Goal: Task Accomplishment & Management: Complete application form

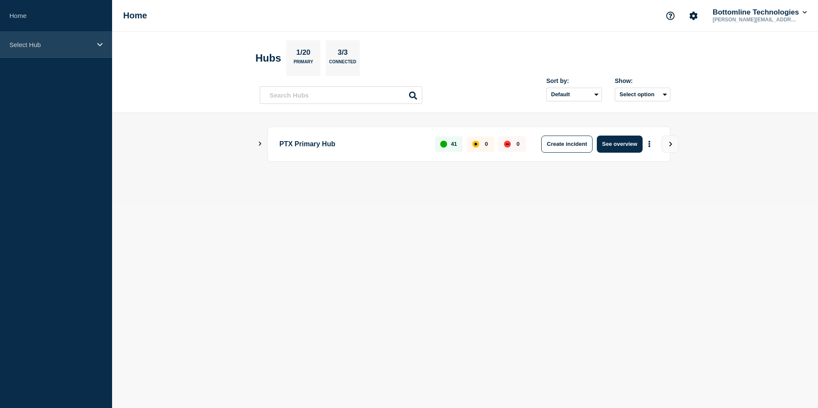
click at [67, 48] on div "Select Hub" at bounding box center [56, 45] width 112 height 26
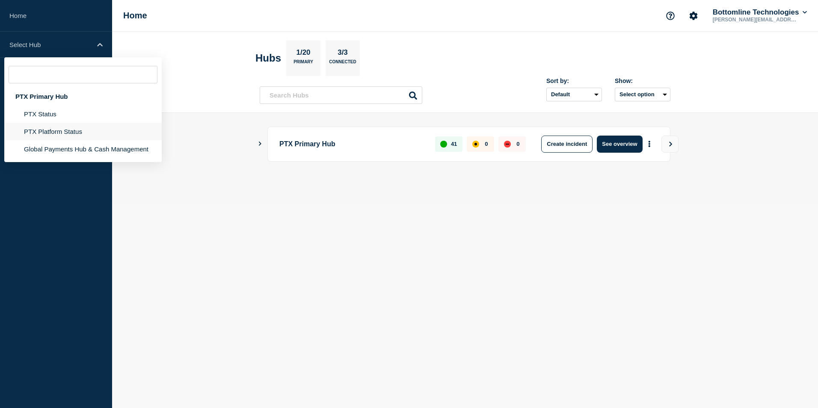
click at [53, 125] on li "PTX Platform Status" at bounding box center [82, 132] width 157 height 18
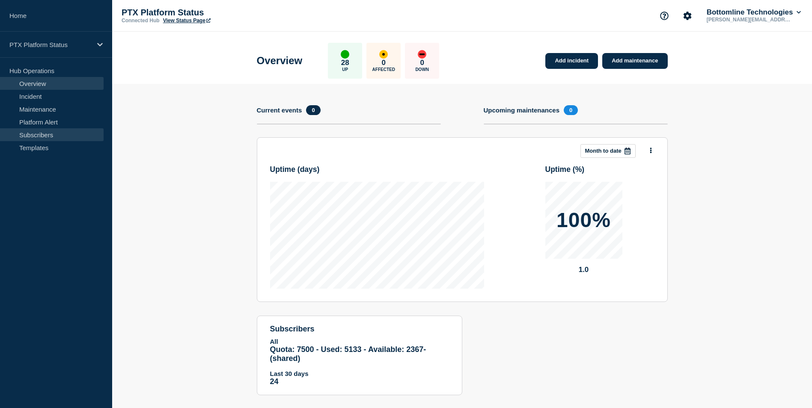
click at [28, 137] on link "Subscribers" at bounding box center [52, 134] width 104 height 13
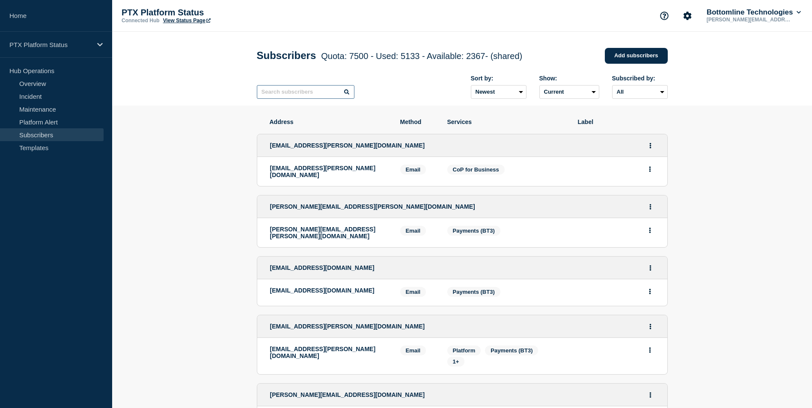
click at [301, 92] on input "text" at bounding box center [306, 92] width 98 height 14
paste input "[PERSON_NAME][EMAIL_ADDRESS][PERSON_NAME][DOMAIN_NAME]"
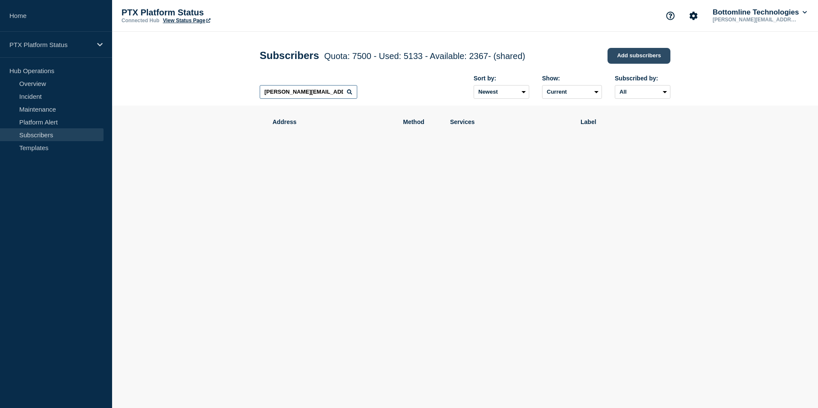
type input "[PERSON_NAME][EMAIL_ADDRESS][PERSON_NAME][DOMAIN_NAME]"
click at [643, 60] on link "Add subscribers" at bounding box center [639, 56] width 63 height 16
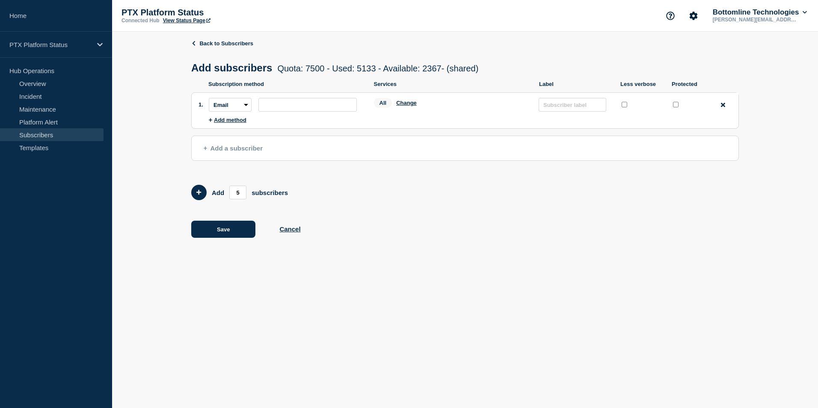
click at [279, 114] on li "Subscription method: Email SMS Webhook Slack Teams Address: Services: All Chang…" at bounding box center [474, 105] width 530 height 24
click at [288, 108] on input "subscription-address" at bounding box center [307, 105] width 98 height 14
paste input "[PERSON_NAME][EMAIL_ADDRESS][PERSON_NAME][DOMAIN_NAME]"
type input "[PERSON_NAME][EMAIL_ADDRESS][PERSON_NAME][DOMAIN_NAME]"
click at [412, 106] on button "Change" at bounding box center [406, 103] width 21 height 6
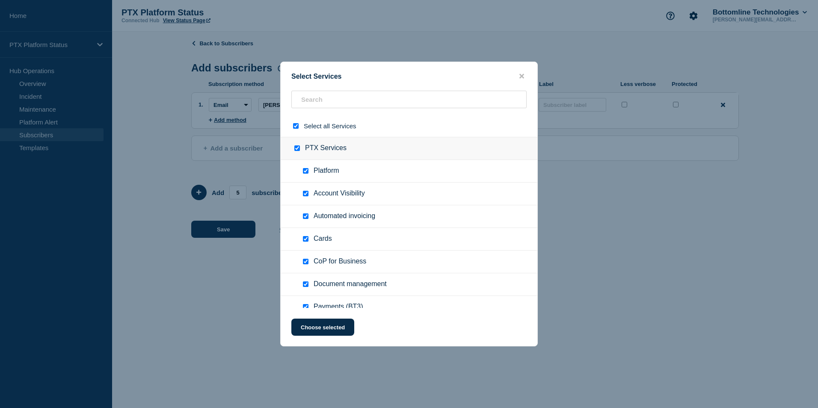
click at [296, 127] on input "select all checkbox" at bounding box center [296, 126] width 6 height 6
checkbox input "false"
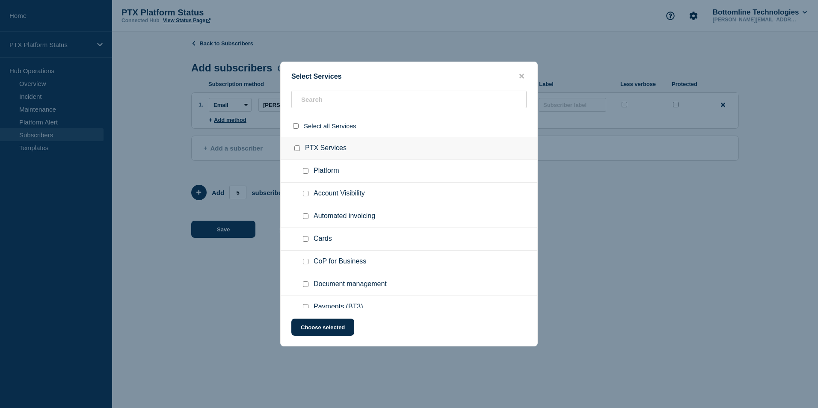
checkbox input "false"
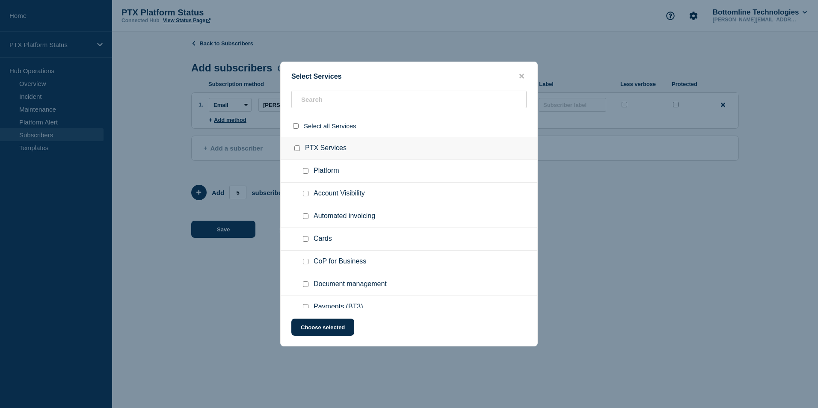
checkbox input "false"
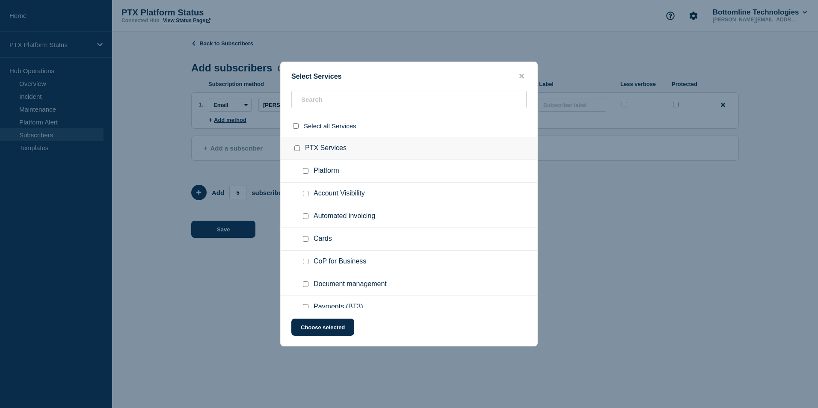
checkbox input "false"
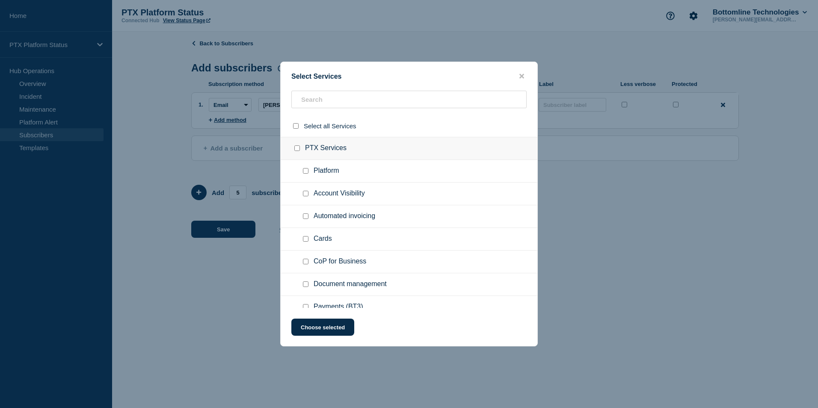
checkbox input "false"
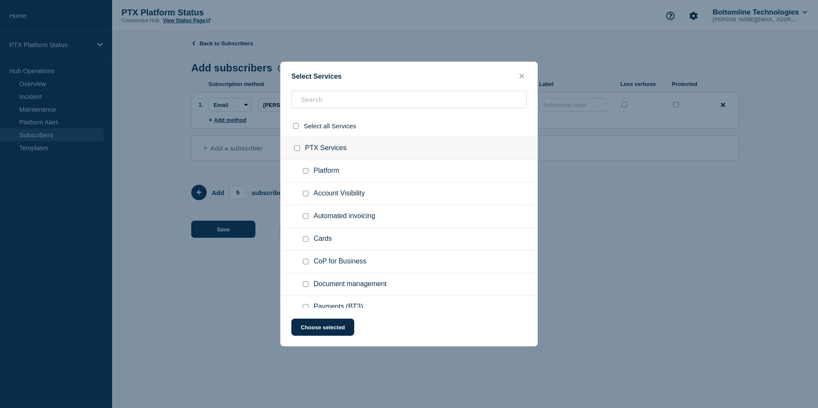
checkbox input "false"
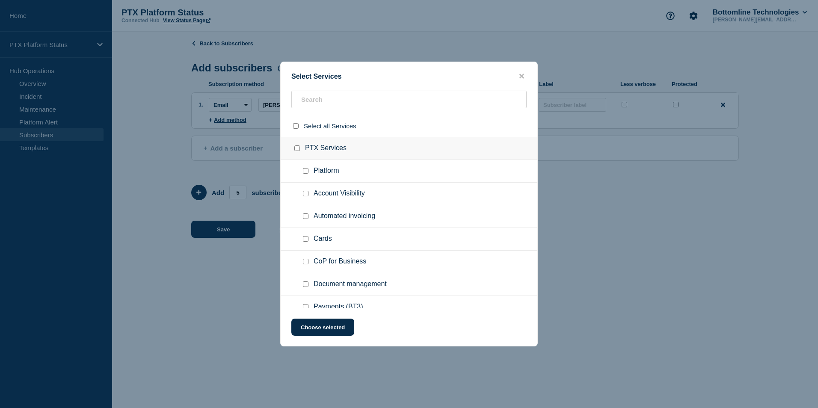
checkbox input "false"
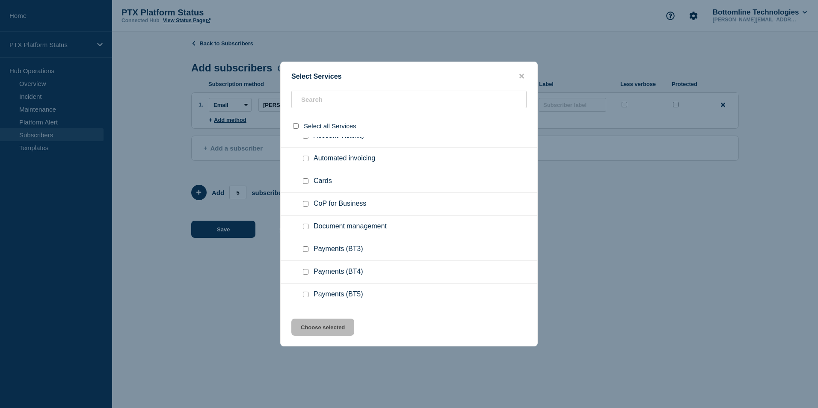
scroll to position [66, 0]
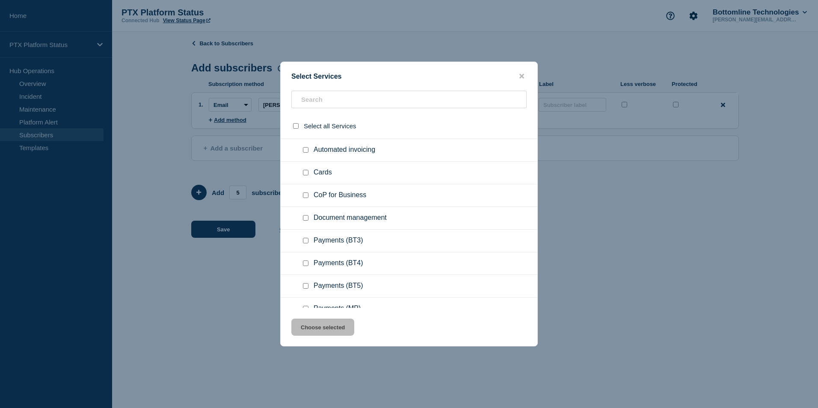
click at [309, 243] on div at bounding box center [307, 241] width 12 height 9
click at [306, 241] on input "Payments (BT3) checkbox" at bounding box center [306, 241] width 6 height 6
checkbox input "true"
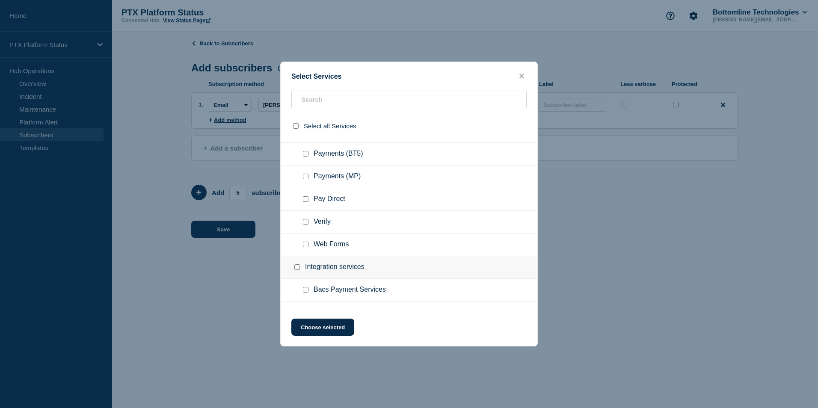
scroll to position [199, 0]
click at [306, 221] on input "Verify checkbox" at bounding box center [306, 222] width 6 height 6
checkbox input "true"
click at [307, 246] on input "Web Forms checkbox" at bounding box center [306, 244] width 6 height 6
checkbox input "true"
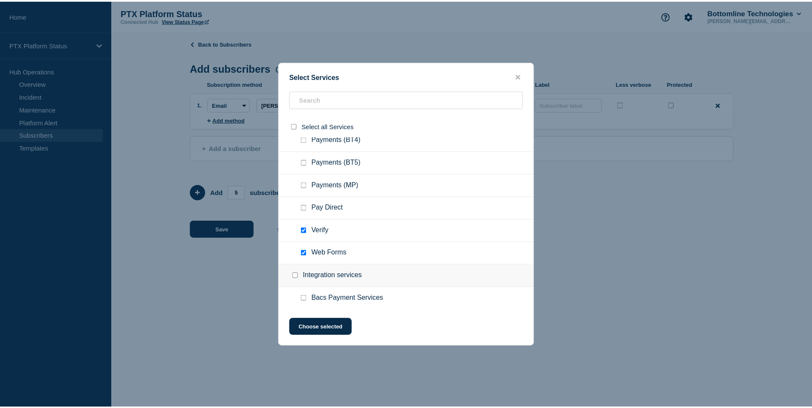
scroll to position [190, 0]
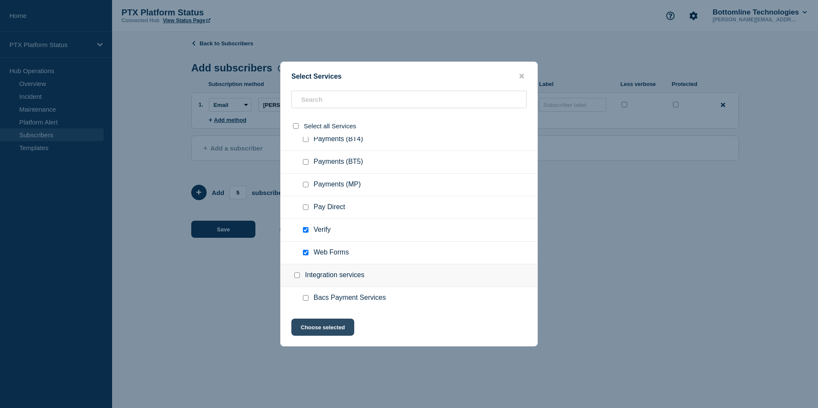
click at [335, 324] on button "Choose selected" at bounding box center [322, 327] width 63 height 17
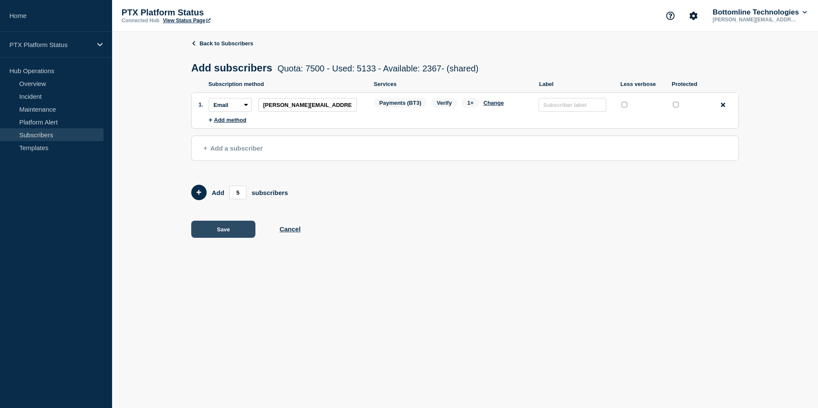
click at [212, 234] on button "Save" at bounding box center [223, 229] width 64 height 17
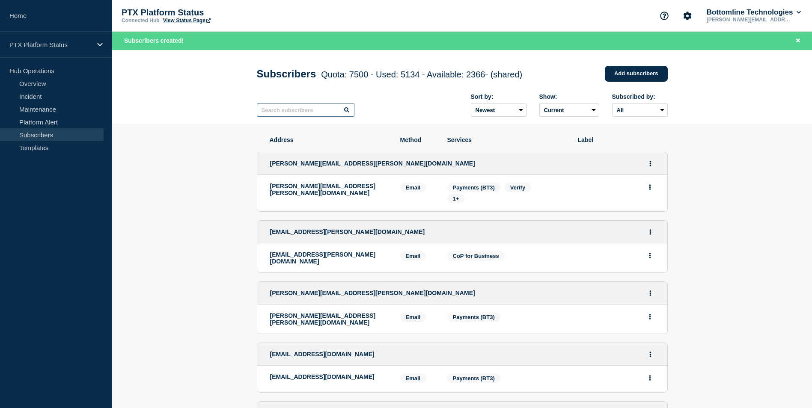
click at [331, 113] on input "text" at bounding box center [306, 110] width 98 height 14
paste input "[PERSON_NAME][EMAIL_ADDRESS][DOMAIN_NAME]"
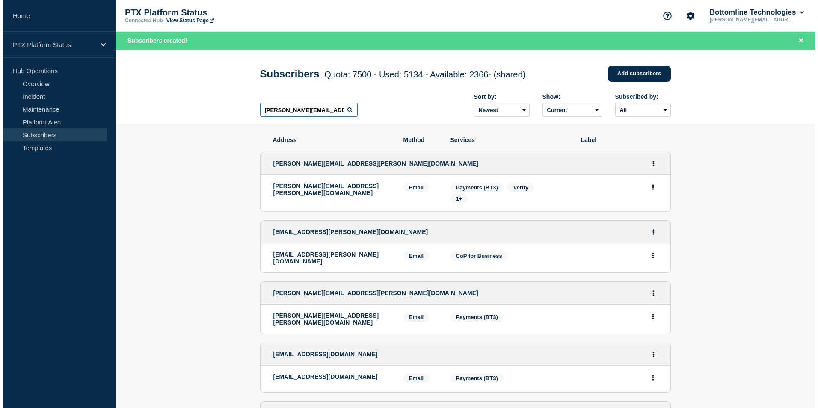
scroll to position [0, 9]
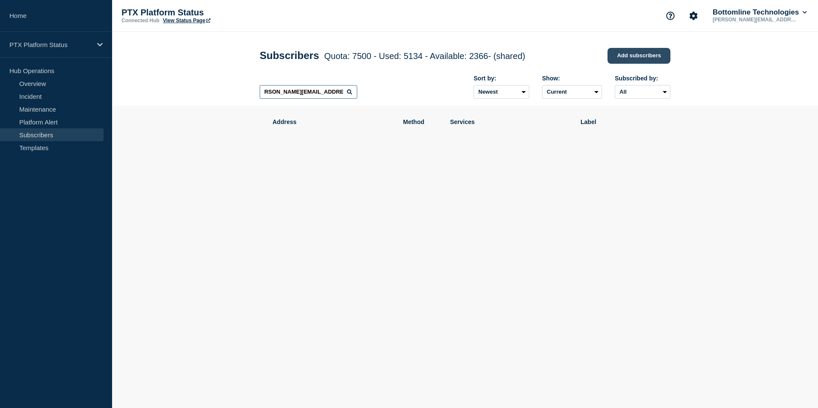
type input "[PERSON_NAME][EMAIL_ADDRESS][DOMAIN_NAME]"
click at [623, 59] on link "Add subscribers" at bounding box center [639, 56] width 63 height 16
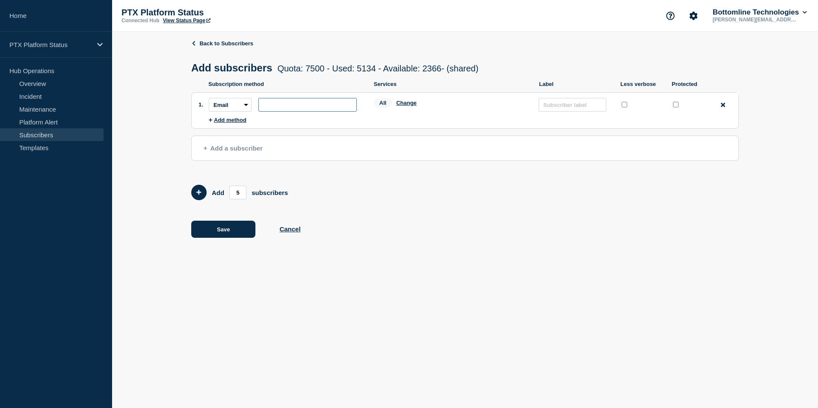
click at [292, 107] on input "subscription-address" at bounding box center [307, 105] width 98 height 14
paste input "[PERSON_NAME][EMAIL_ADDRESS][DOMAIN_NAME]"
type input "[PERSON_NAME][EMAIL_ADDRESS][DOMAIN_NAME]"
click at [401, 106] on button "Change" at bounding box center [406, 103] width 21 height 6
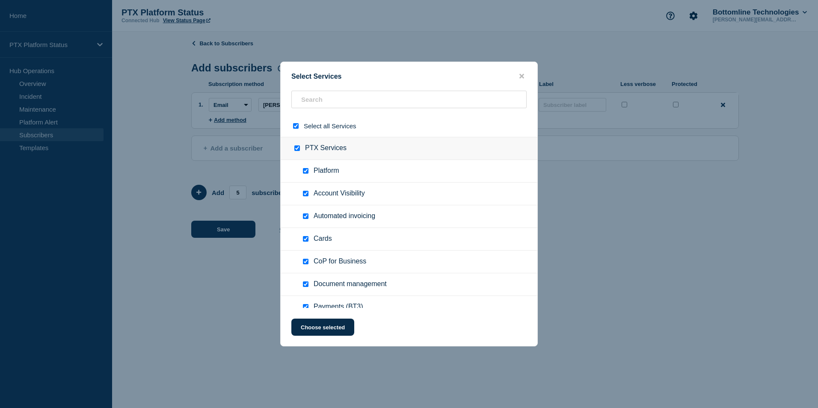
click at [296, 127] on input "select all checkbox" at bounding box center [296, 126] width 6 height 6
checkbox input "false"
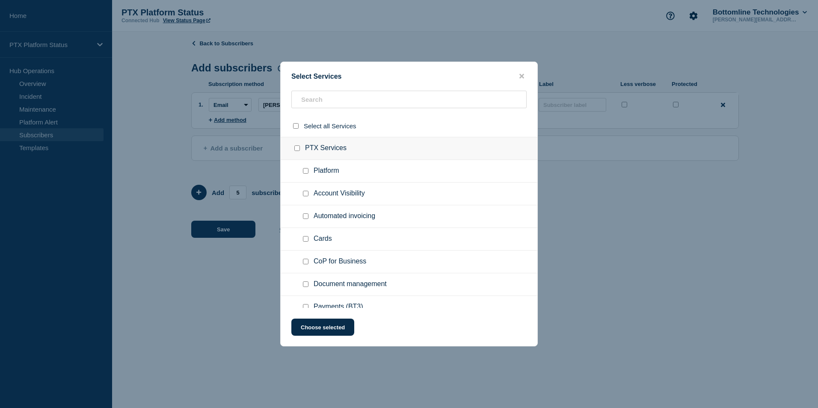
checkbox input "false"
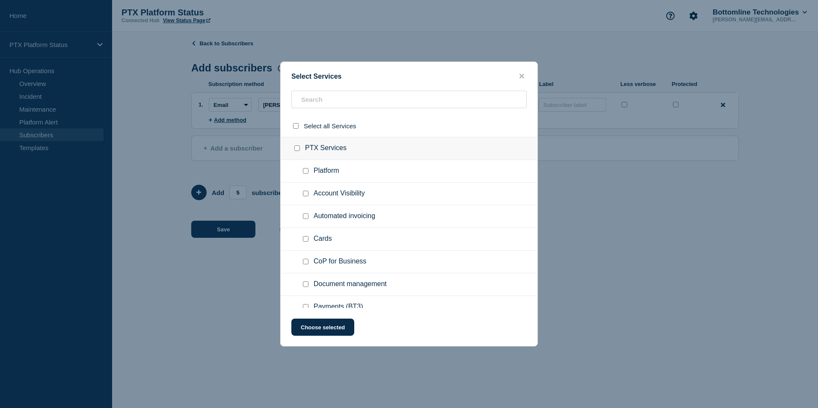
checkbox input "false"
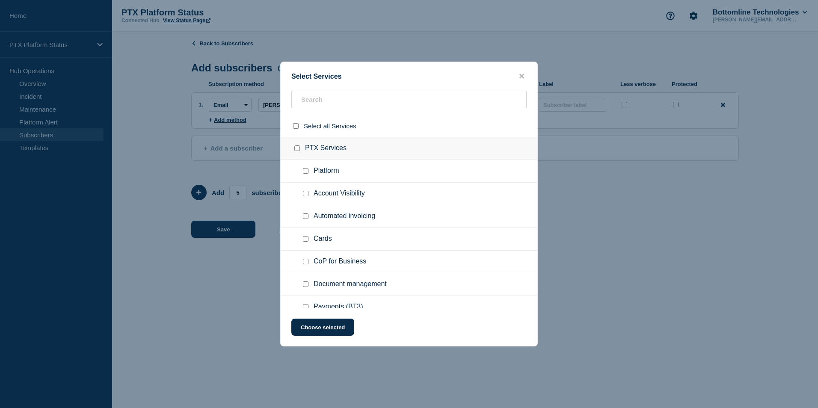
checkbox input "false"
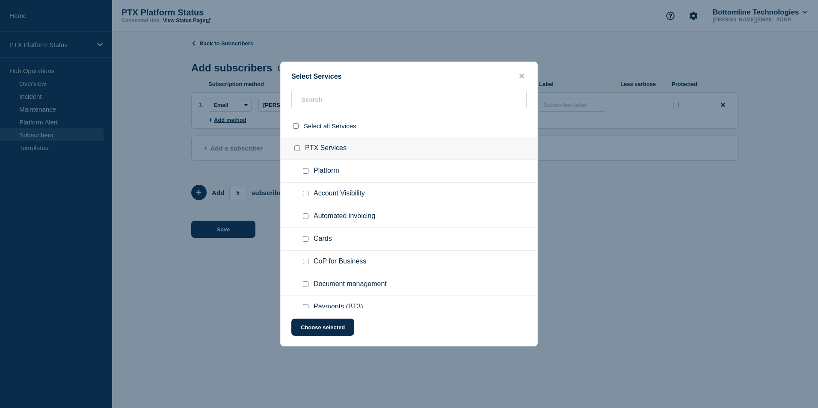
checkbox input "false"
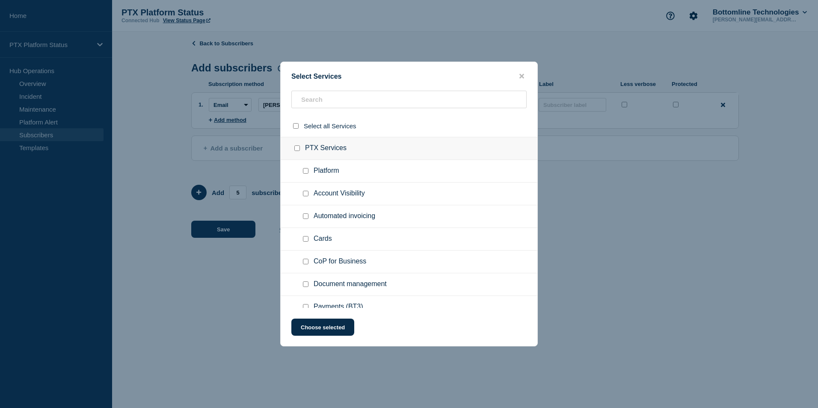
checkbox input "false"
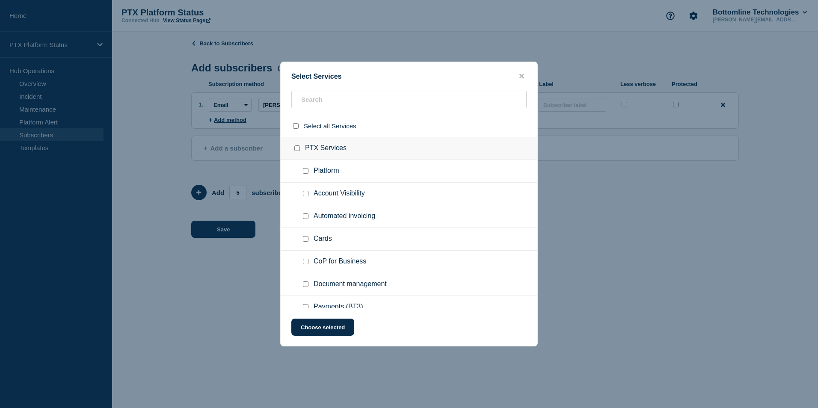
checkbox input "false"
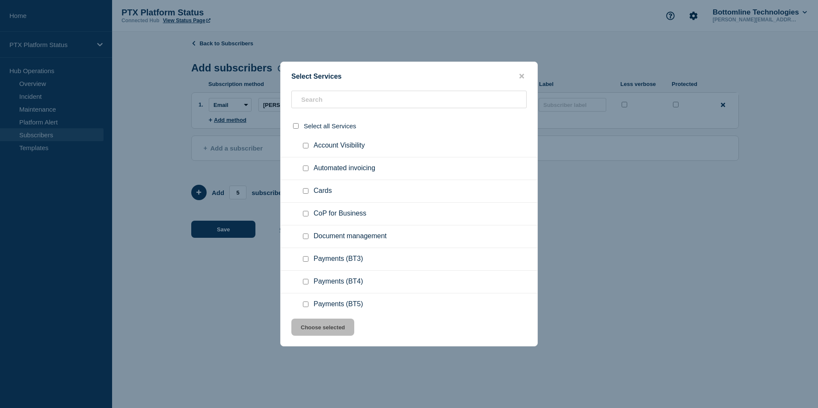
scroll to position [48, 0]
click at [303, 259] on input "Payments (BT3) checkbox" at bounding box center [306, 259] width 6 height 6
checkbox input "true"
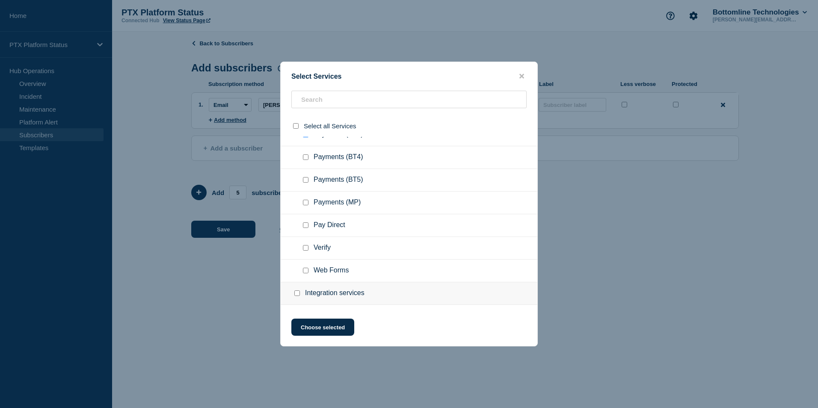
scroll to position [175, 0]
click at [303, 245] on input "Verify checkbox" at bounding box center [306, 246] width 6 height 6
checkbox input "true"
click at [305, 267] on input "Web Forms checkbox" at bounding box center [306, 269] width 6 height 6
checkbox input "true"
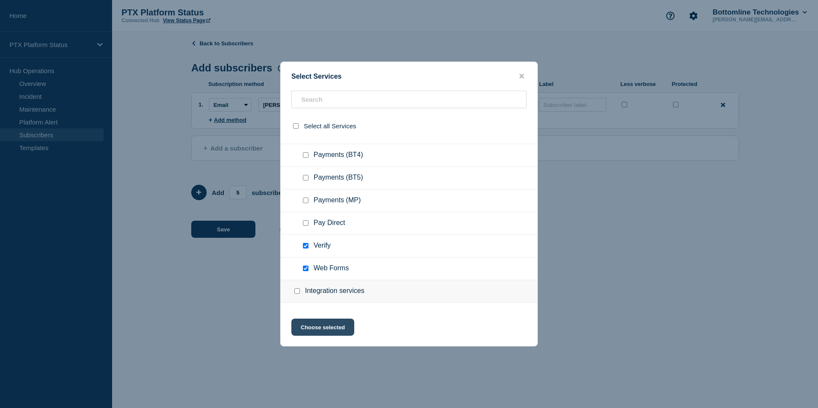
click at [317, 326] on button "Choose selected" at bounding box center [322, 327] width 63 height 17
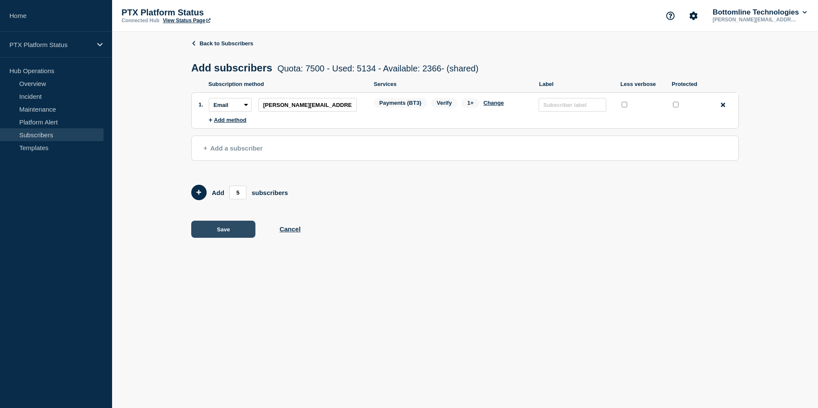
click at [232, 229] on button "Save" at bounding box center [223, 229] width 64 height 17
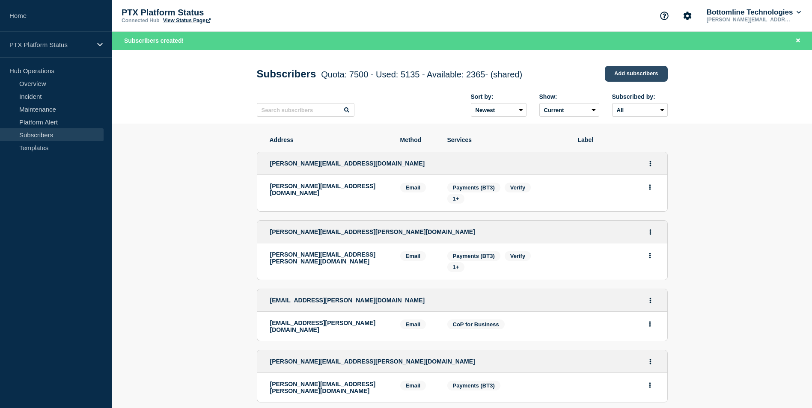
click at [619, 81] on link "Add subscribers" at bounding box center [636, 74] width 63 height 16
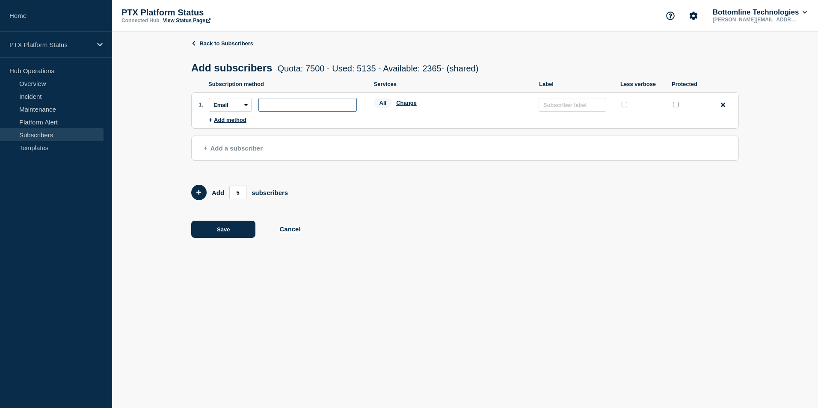
click at [312, 110] on input "subscription-address" at bounding box center [307, 105] width 98 height 14
paste input "[PERSON_NAME][EMAIL_ADDRESS][PERSON_NAME][DOMAIN_NAME]"
type input "[PERSON_NAME][EMAIL_ADDRESS][PERSON_NAME][DOMAIN_NAME]"
click at [407, 109] on div "All Change" at bounding box center [452, 104] width 157 height 13
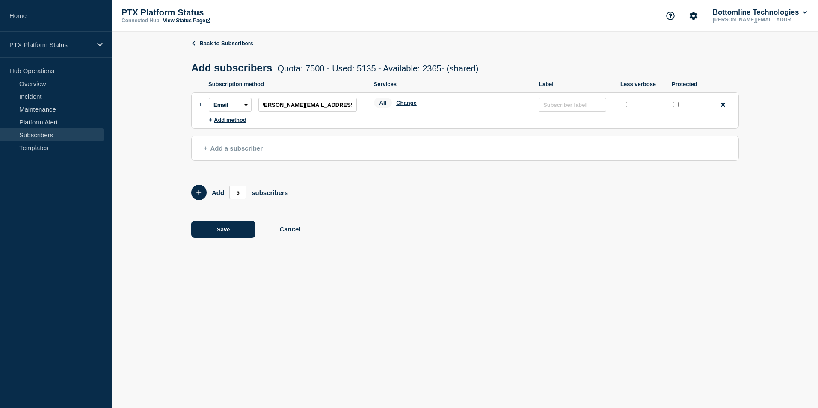
scroll to position [0, 0]
click at [409, 104] on button "Change" at bounding box center [406, 103] width 21 height 6
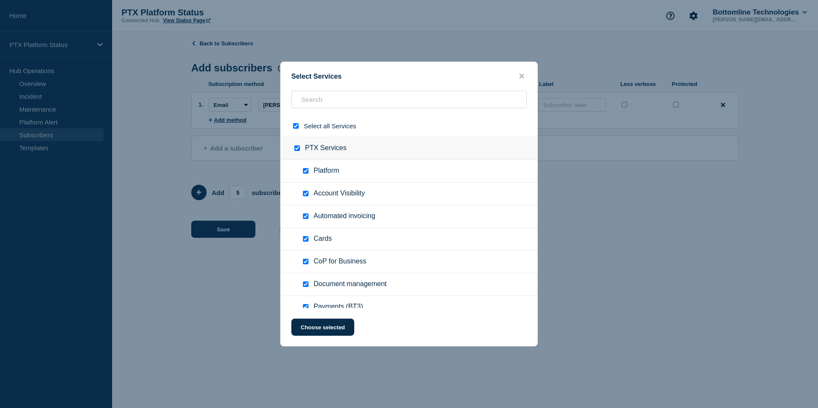
click at [297, 125] on input "select all checkbox" at bounding box center [296, 126] width 6 height 6
checkbox input "false"
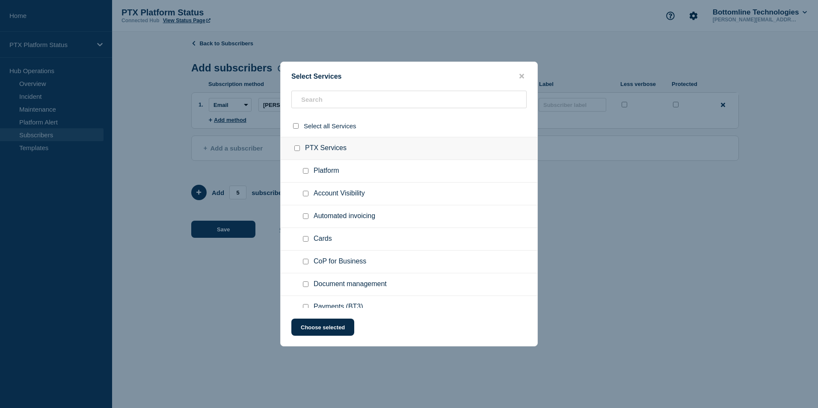
checkbox input "false"
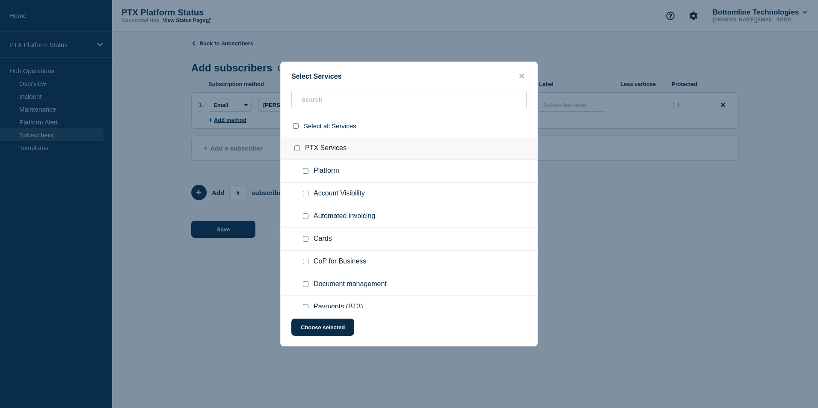
checkbox input "false"
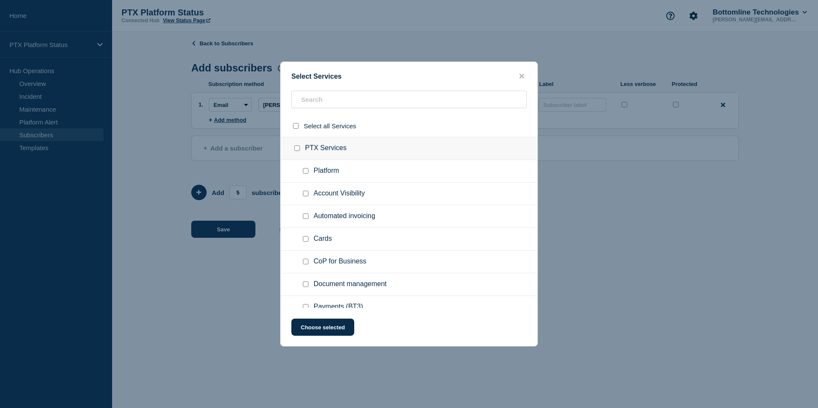
checkbox input "false"
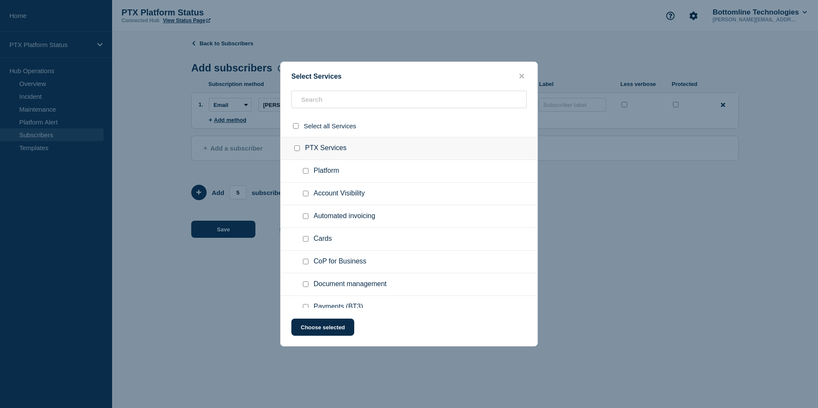
checkbox input "false"
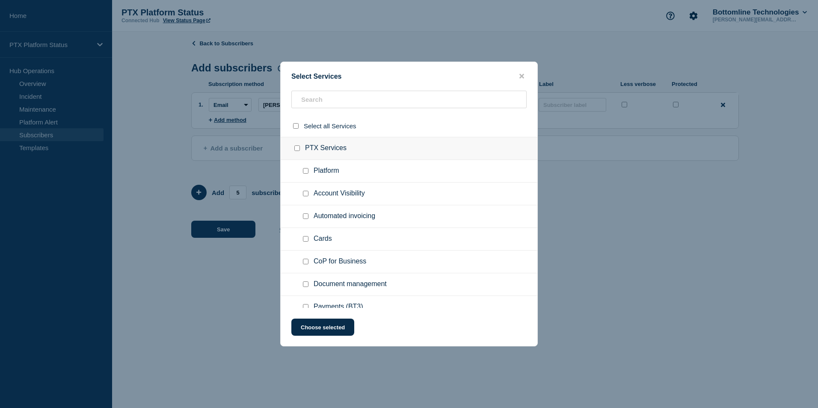
checkbox input "false"
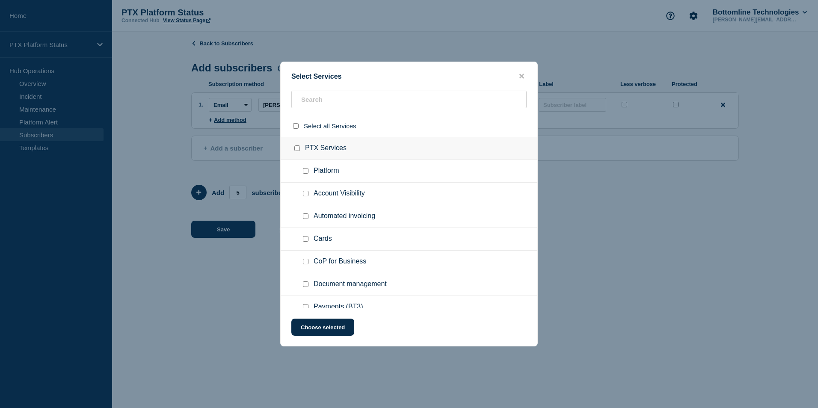
checkbox input "false"
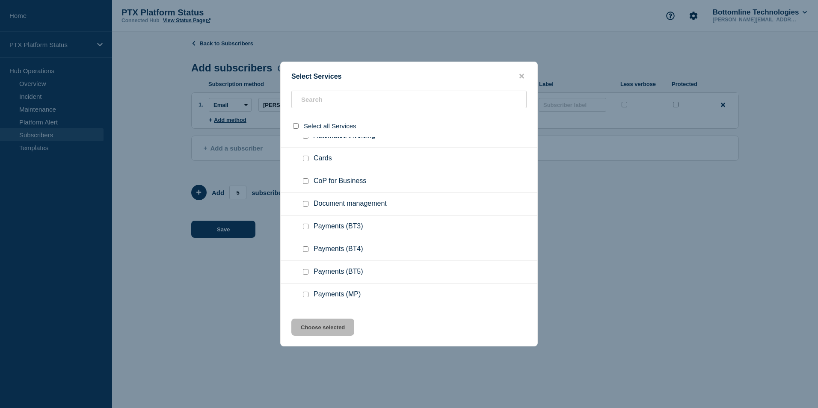
scroll to position [81, 0]
click at [306, 249] on input "Payments (BT4) checkbox" at bounding box center [306, 249] width 6 height 6
checkbox input "true"
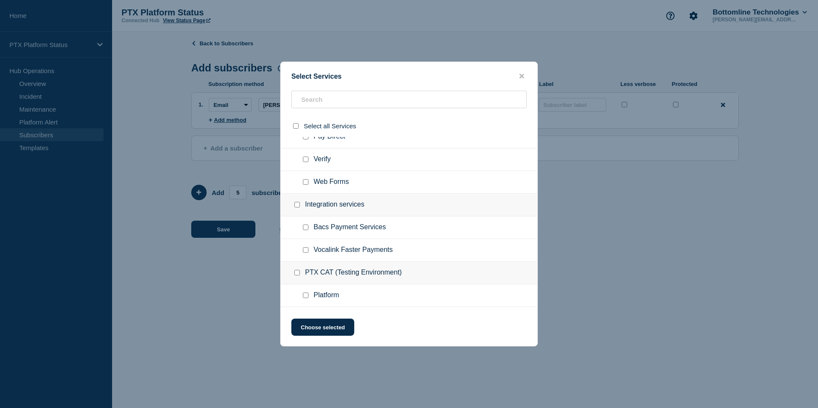
scroll to position [261, 0]
click at [307, 162] on input "Verify checkbox" at bounding box center [306, 159] width 6 height 6
checkbox input "true"
click at [336, 335] on button "Choose selected" at bounding box center [322, 327] width 63 height 17
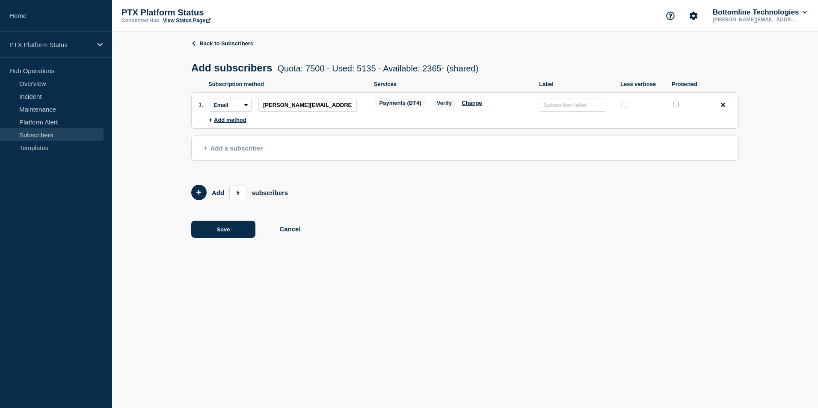
click at [232, 150] on span "Add a subscriber" at bounding box center [233, 148] width 59 height 7
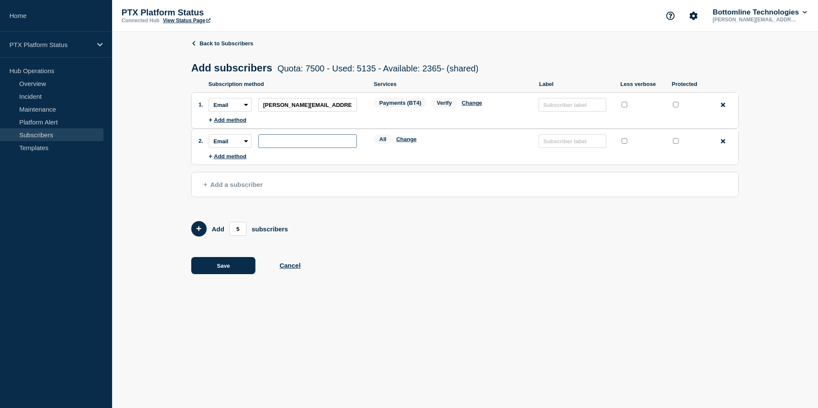
click at [313, 141] on input "subscription-address" at bounding box center [307, 141] width 98 height 14
paste input "[PERSON_NAME][EMAIL_ADDRESS][PERSON_NAME][DOMAIN_NAME]"
type input "[PERSON_NAME][EMAIL_ADDRESS][PERSON_NAME][DOMAIN_NAME]"
click at [401, 143] on button "Change" at bounding box center [406, 139] width 21 height 6
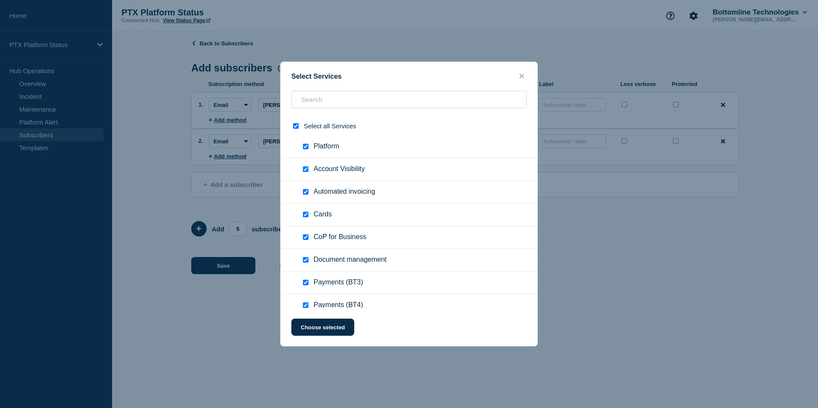
scroll to position [25, 0]
click at [297, 130] on div at bounding box center [297, 126] width 12 height 8
click at [296, 129] on input "select all checkbox" at bounding box center [296, 126] width 6 height 6
checkbox input "false"
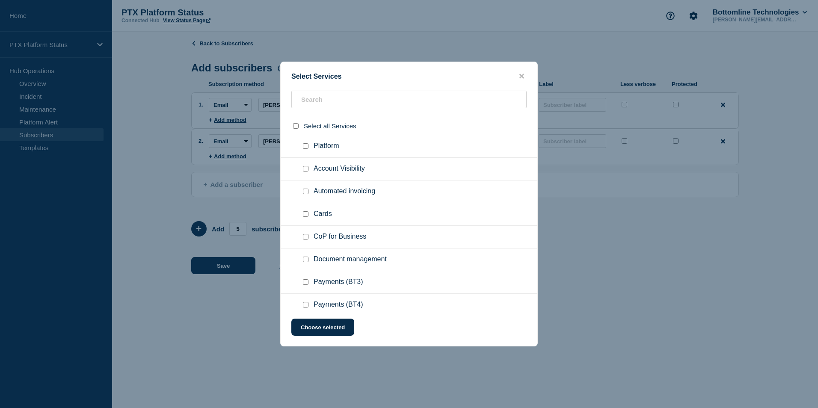
checkbox input "false"
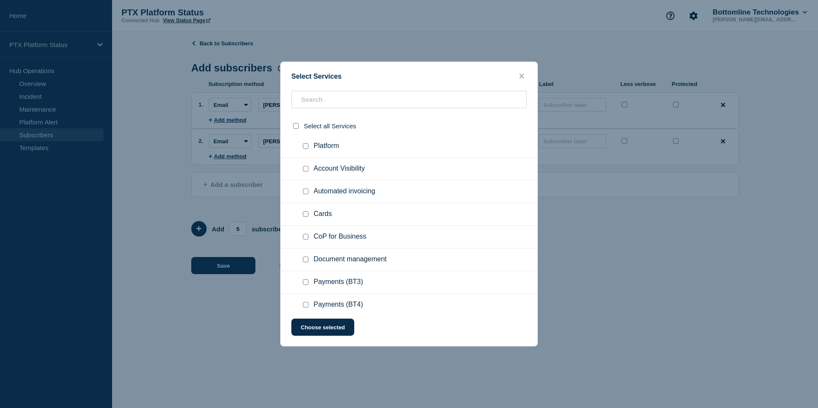
checkbox input "false"
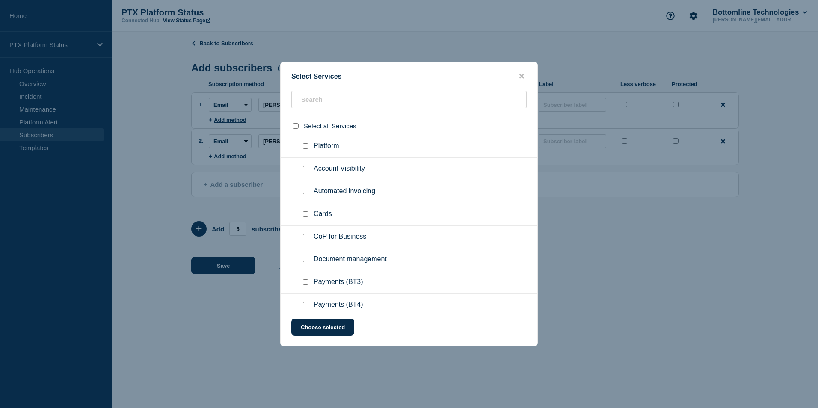
checkbox input "false"
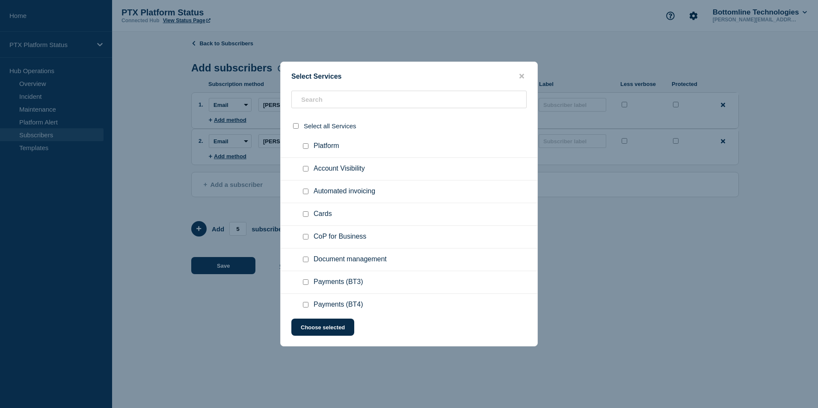
checkbox input "false"
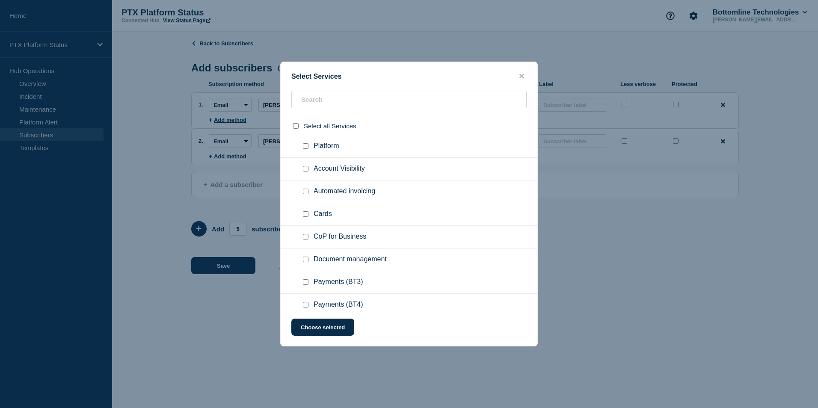
checkbox input "false"
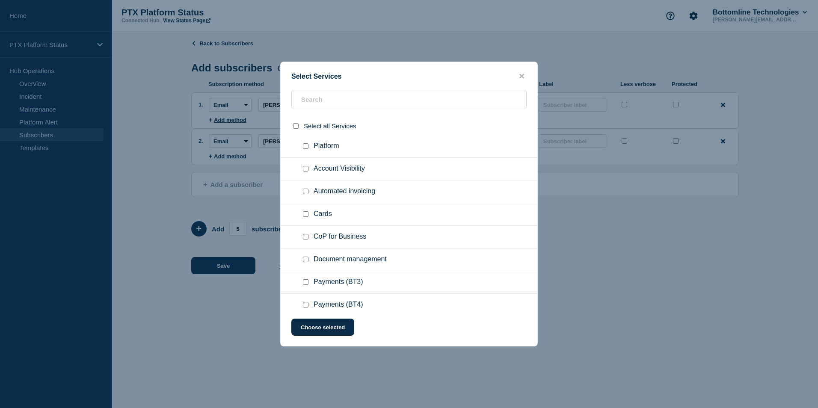
checkbox input "false"
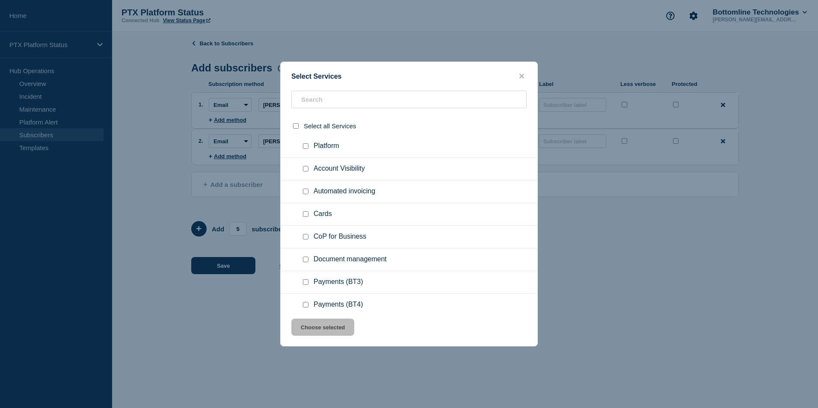
click at [307, 306] on input "Payments (BT4) checkbox" at bounding box center [306, 305] width 6 height 6
checkbox input "true"
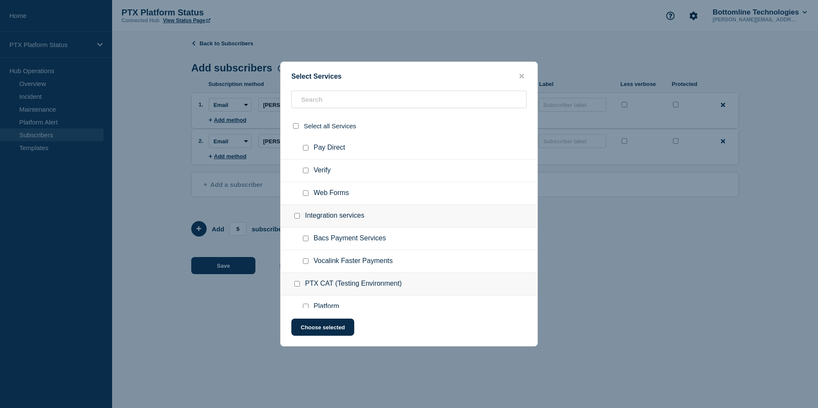
scroll to position [250, 0]
click at [306, 171] on input "Verify checkbox" at bounding box center [306, 170] width 6 height 6
checkbox input "true"
click at [336, 330] on button "Choose selected" at bounding box center [322, 327] width 63 height 17
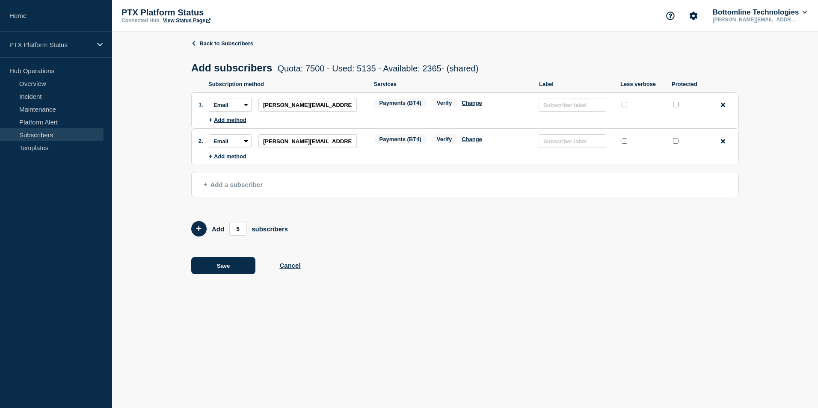
click at [239, 186] on span "Add a subscriber" at bounding box center [233, 184] width 59 height 7
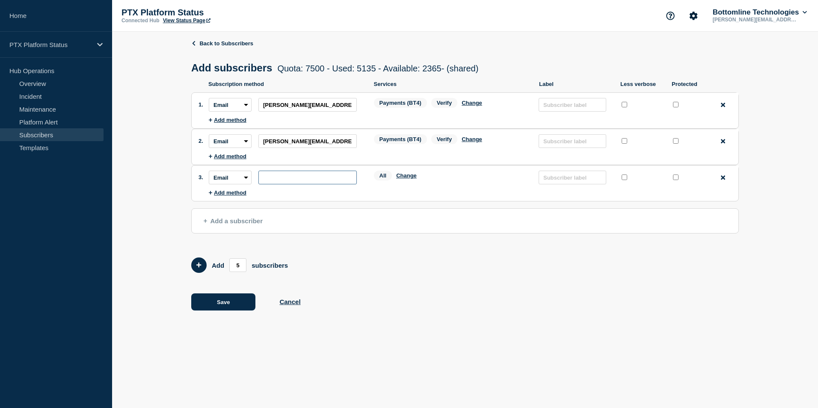
click at [325, 175] on input "subscription-address" at bounding box center [307, 178] width 98 height 14
paste input "[PERSON_NAME][EMAIL_ADDRESS][PERSON_NAME][DOMAIN_NAME]"
type input "[PERSON_NAME][EMAIL_ADDRESS][PERSON_NAME][DOMAIN_NAME]"
click at [407, 179] on button "Change" at bounding box center [406, 175] width 21 height 6
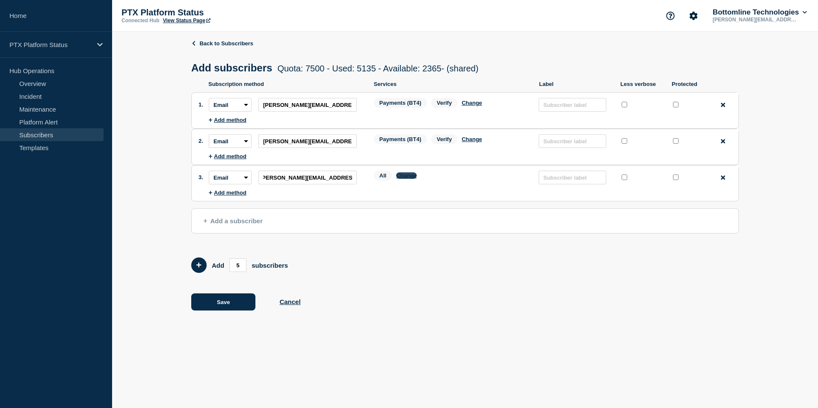
scroll to position [0, 0]
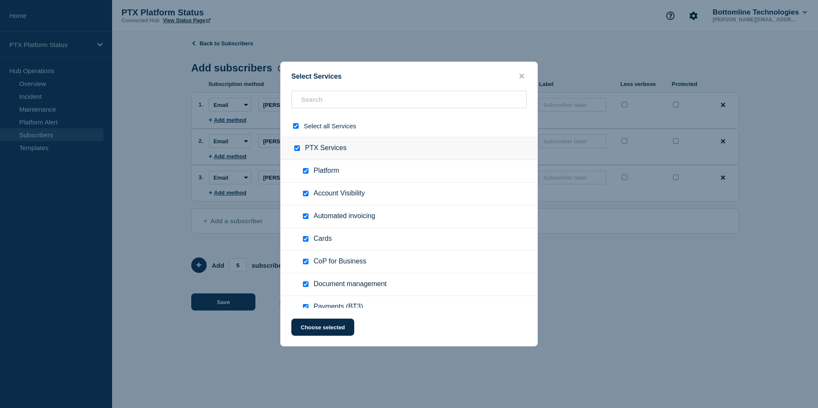
click at [291, 129] on div at bounding box center [297, 126] width 12 height 8
click at [295, 127] on input "select all checkbox" at bounding box center [296, 126] width 6 height 6
checkbox input "false"
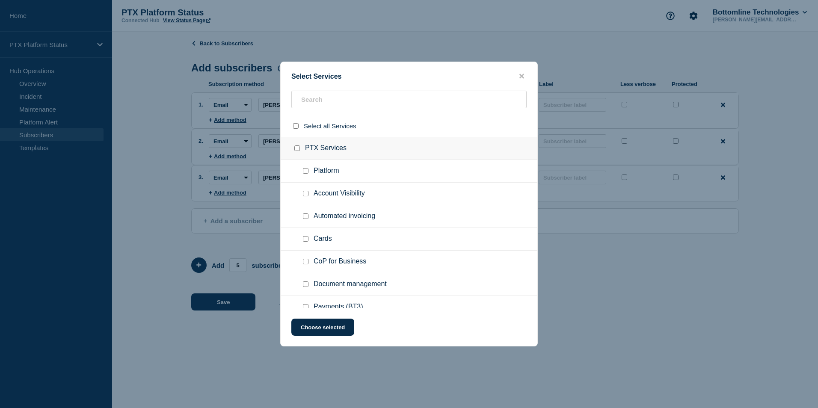
checkbox input "false"
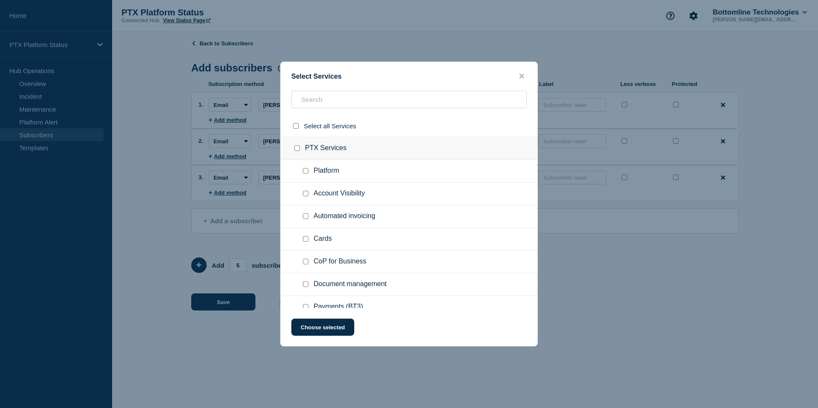
checkbox input "false"
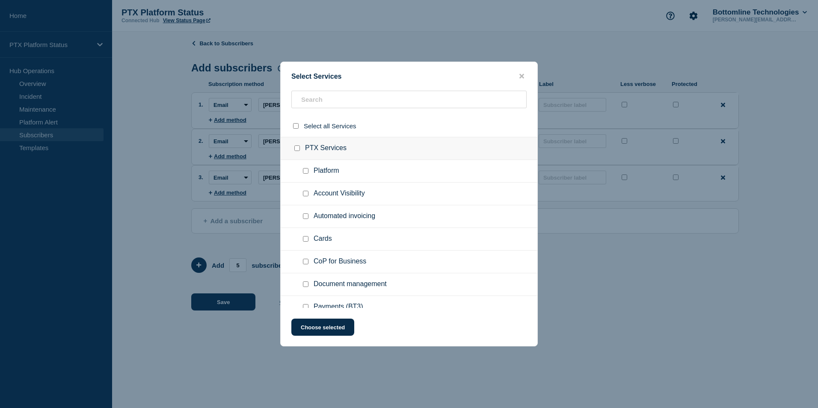
checkbox input "false"
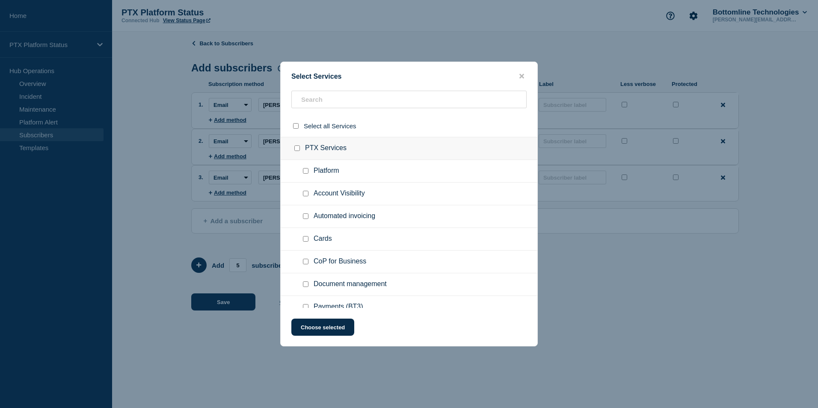
checkbox input "false"
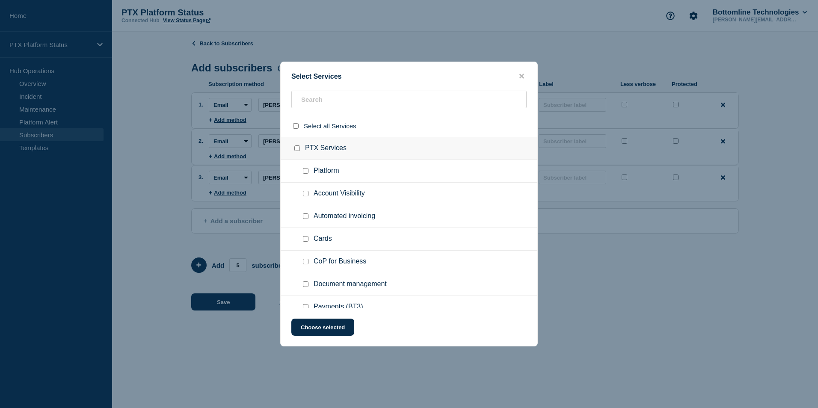
checkbox input "false"
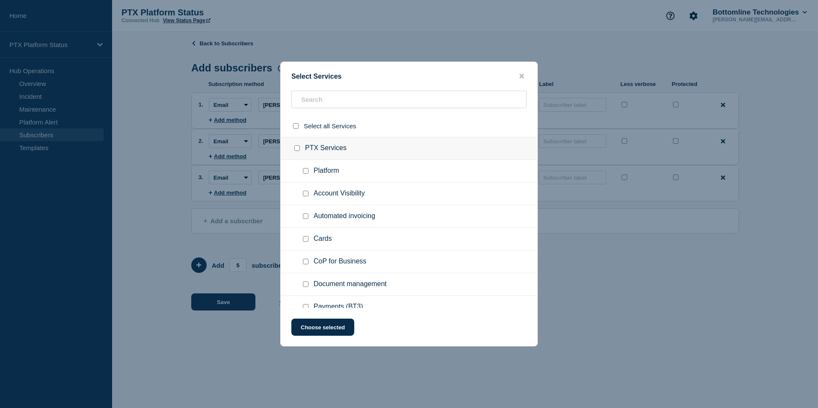
checkbox input "false"
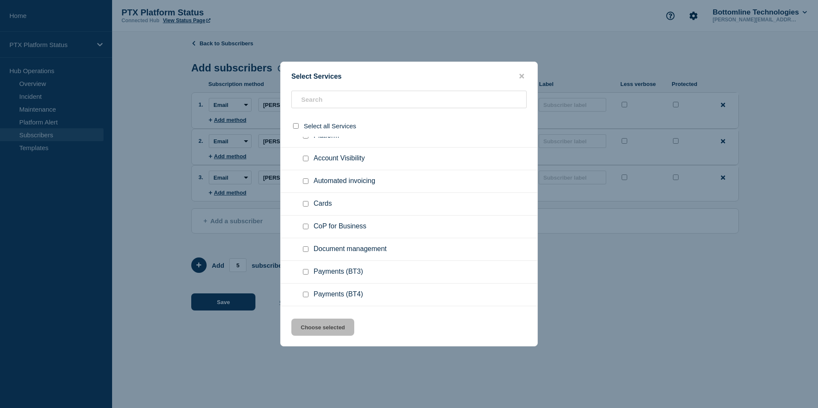
click at [303, 299] on div at bounding box center [307, 295] width 12 height 9
click at [304, 298] on div at bounding box center [307, 295] width 12 height 9
click at [306, 296] on input "Payments (BT4) checkbox" at bounding box center [306, 295] width 6 height 6
checkbox input "true"
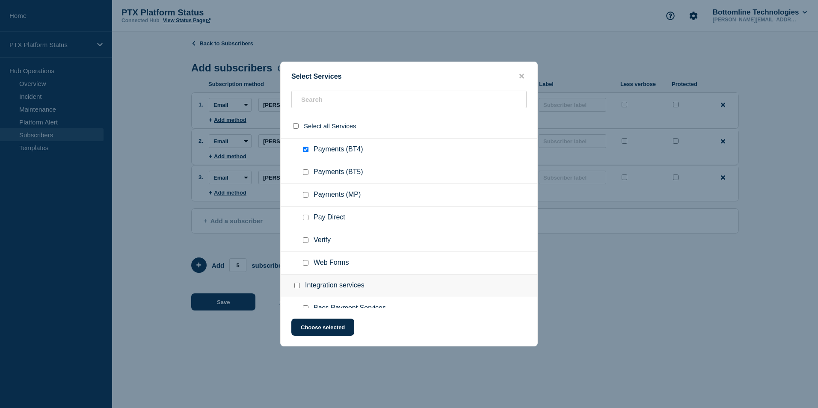
scroll to position [181, 0]
click at [307, 237] on div at bounding box center [307, 240] width 12 height 9
click at [307, 241] on input "Verify checkbox" at bounding box center [306, 240] width 6 height 6
checkbox input "true"
click at [323, 328] on button "Choose selected" at bounding box center [322, 327] width 63 height 17
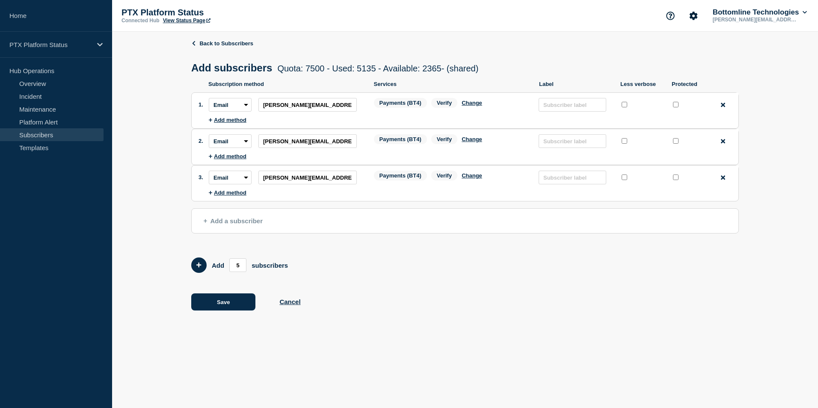
click at [244, 221] on span "Add a subscriber" at bounding box center [233, 220] width 59 height 7
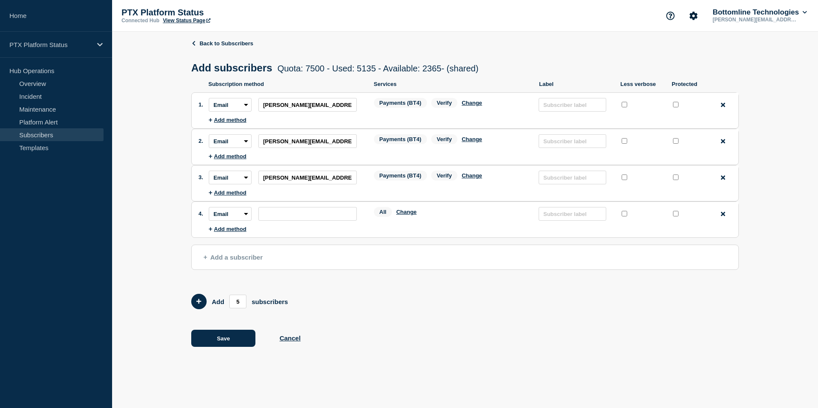
click at [301, 205] on li "Subscription method: Email SMS Webhook Slack Teams Address: Services: All Chang…" at bounding box center [474, 214] width 530 height 24
click at [295, 207] on li "Subscription method: Email SMS Webhook Slack Teams Address: Services: All Chang…" at bounding box center [474, 214] width 530 height 24
click at [280, 221] on input "subscription-address" at bounding box center [307, 214] width 98 height 14
paste input "[PERSON_NAME][EMAIL_ADDRESS][PERSON_NAME][DOMAIN_NAME]"
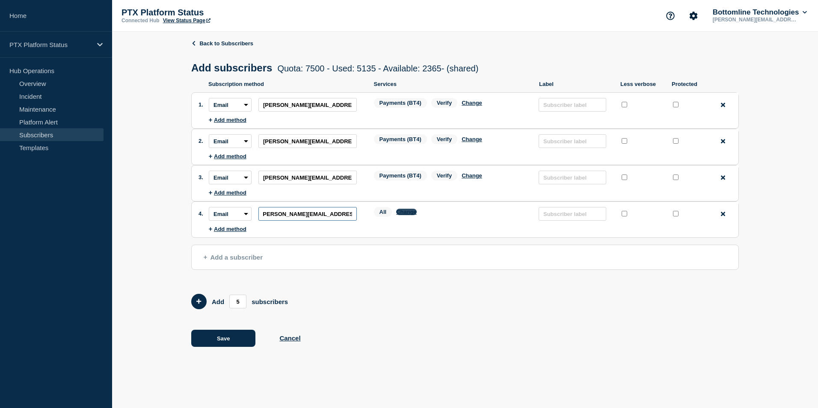
type input "[PERSON_NAME][EMAIL_ADDRESS][PERSON_NAME][DOMAIN_NAME]"
click at [404, 215] on button "Change" at bounding box center [406, 212] width 21 height 6
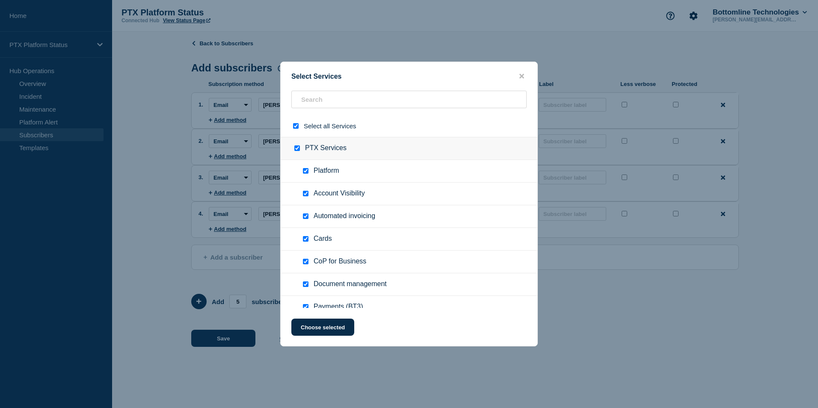
click at [297, 130] on div at bounding box center [297, 126] width 12 height 8
click at [296, 129] on input "select all checkbox" at bounding box center [296, 126] width 6 height 6
checkbox input "false"
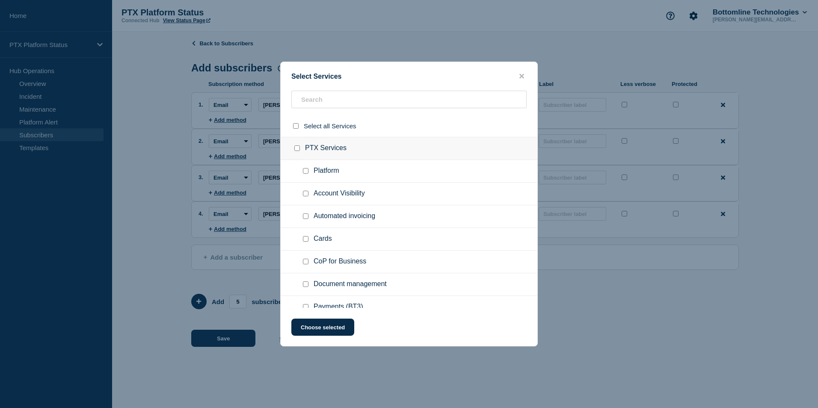
checkbox input "false"
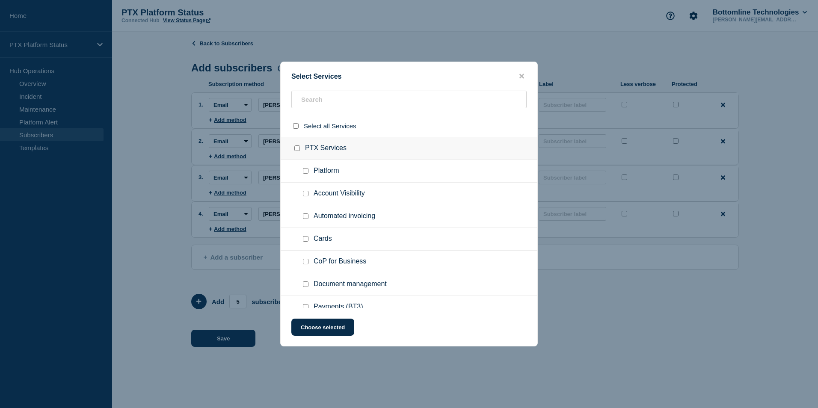
checkbox input "false"
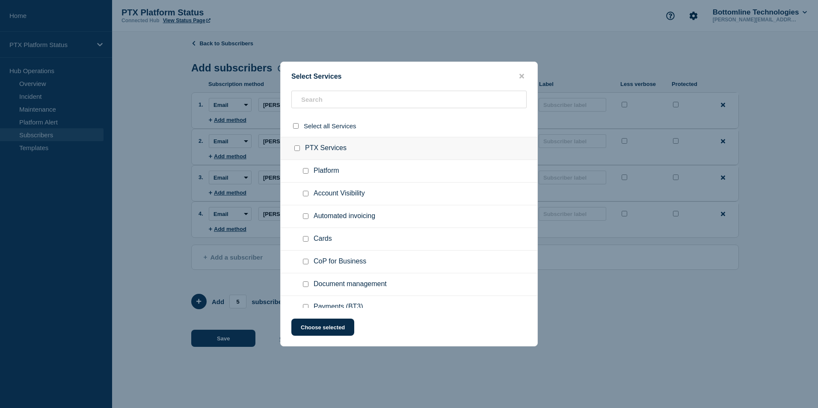
checkbox input "false"
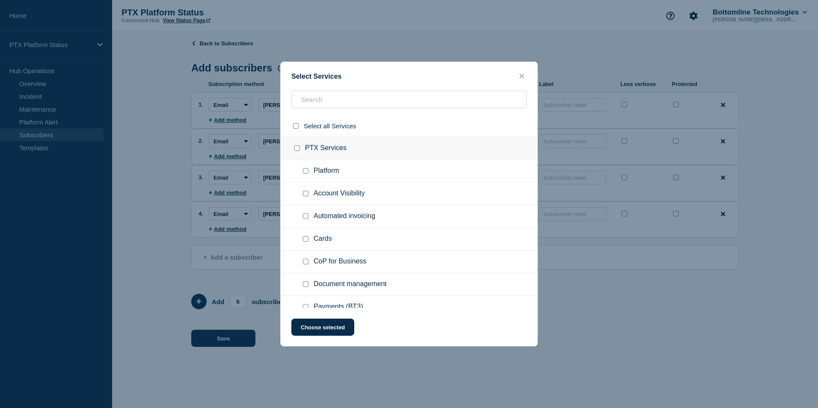
checkbox input "false"
click at [307, 264] on input "Payments (BT4) checkbox" at bounding box center [306, 263] width 6 height 6
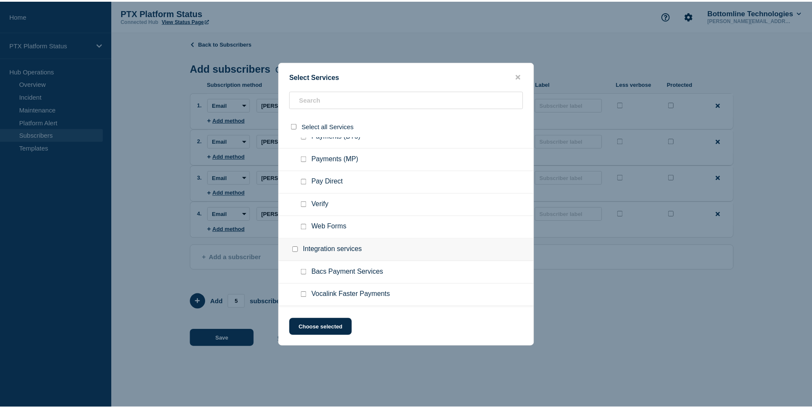
scroll to position [217, 0]
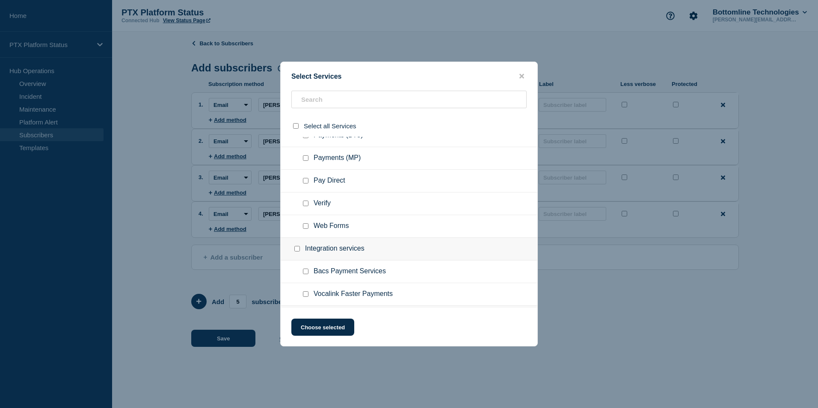
click at [307, 203] on input "Verify checkbox" at bounding box center [306, 204] width 6 height 6
click at [337, 328] on button "Choose selected" at bounding box center [322, 327] width 63 height 17
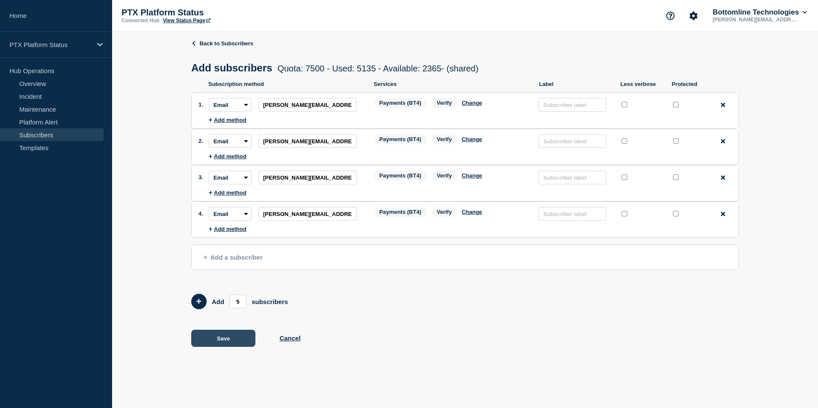
click at [223, 338] on button "Save" at bounding box center [223, 338] width 64 height 17
